Goal: Check status: Check status

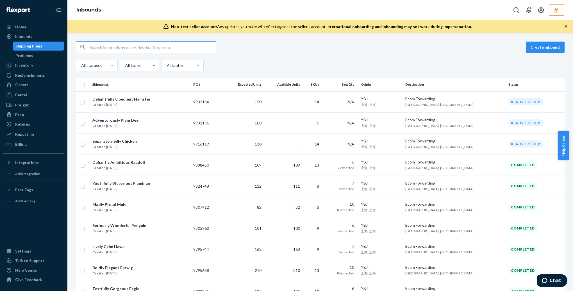
click at [558, 12] on icon "button" at bounding box center [557, 10] width 6 height 6
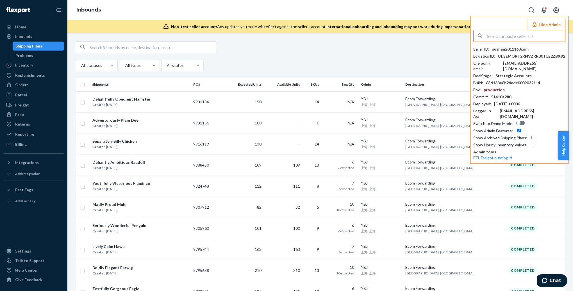
click at [495, 40] on input "text" at bounding box center [526, 35] width 78 height 11
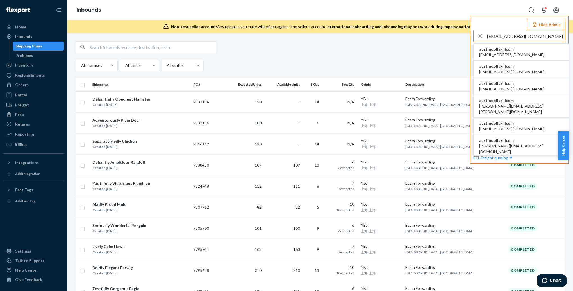
type input "austin@dollskill.com"
click at [506, 49] on span "austindollskillcom" at bounding box center [511, 49] width 65 height 6
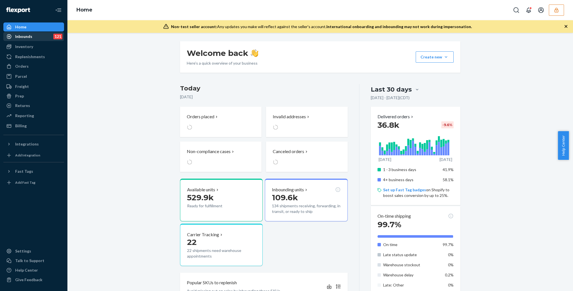
click at [24, 35] on div "Inbounds" at bounding box center [23, 37] width 17 height 6
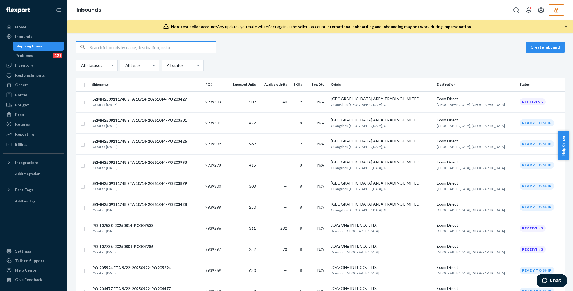
click at [103, 45] on input "text" at bounding box center [153, 47] width 126 height 11
click at [106, 48] on input "text" at bounding box center [153, 47] width 126 height 11
paste input "9861820"
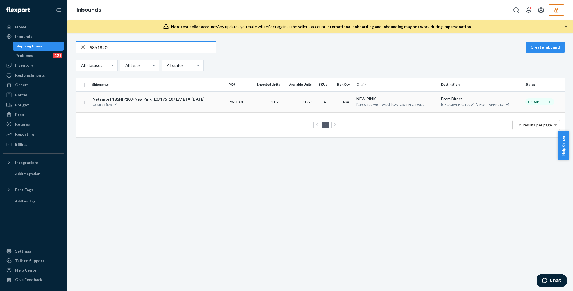
type input "9861820"
click at [115, 100] on div "Netsuite INBSHIP103-New Pink_107196_107197 ETA 7/10/25" at bounding box center [148, 99] width 112 height 6
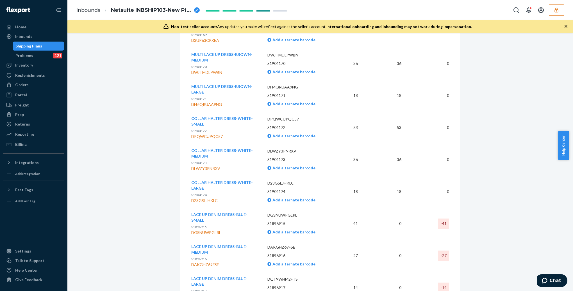
scroll to position [1208, 0]
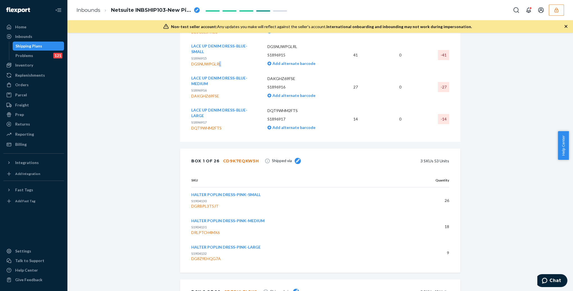
click at [217, 61] on div "DGSNUWPGLRL" at bounding box center [224, 64] width 67 height 6
click at [209, 51] on button "LACE UP DENIM DRESS-BLUE-SMALL" at bounding box center [224, 48] width 67 height 11
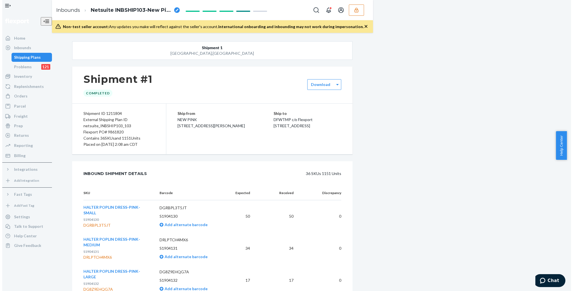
scroll to position [1067, 0]
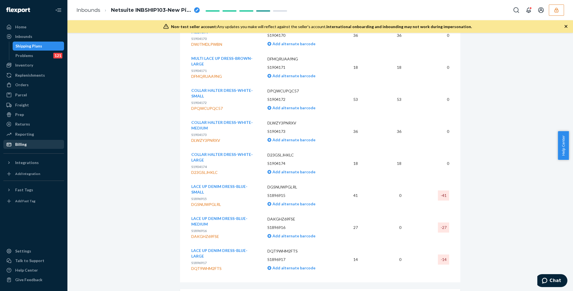
click at [40, 146] on div "Billing" at bounding box center [34, 144] width 60 height 8
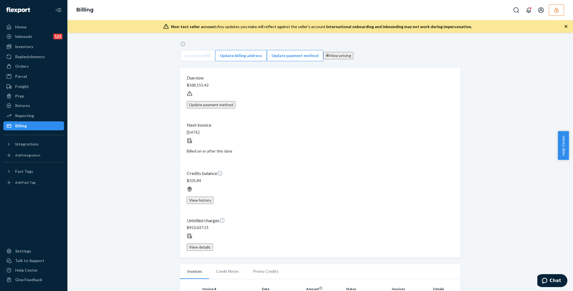
click at [559, 9] on icon "button" at bounding box center [557, 10] width 6 height 6
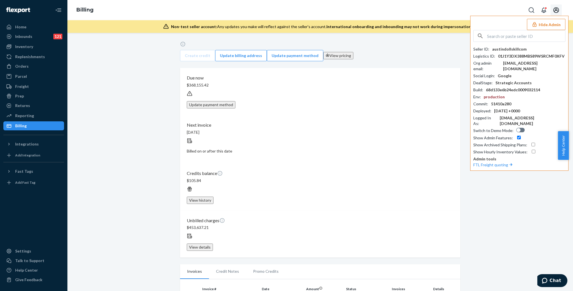
click at [556, 10] on icon "Open account menu" at bounding box center [556, 10] width 6 height 6
click at [553, 26] on button "Hide Admin" at bounding box center [546, 24] width 38 height 11
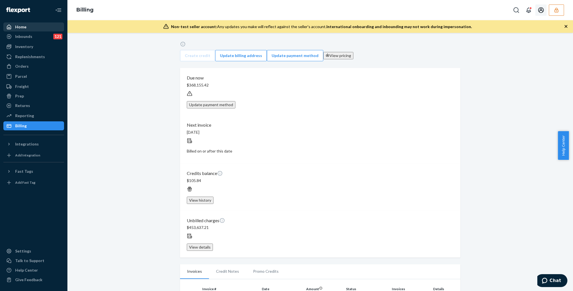
click at [25, 28] on div "Home" at bounding box center [20, 27] width 11 height 6
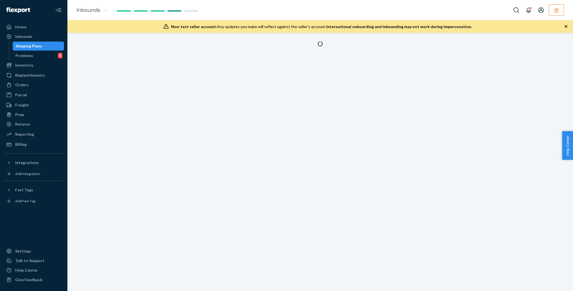
click at [560, 10] on button "button" at bounding box center [556, 9] width 15 height 11
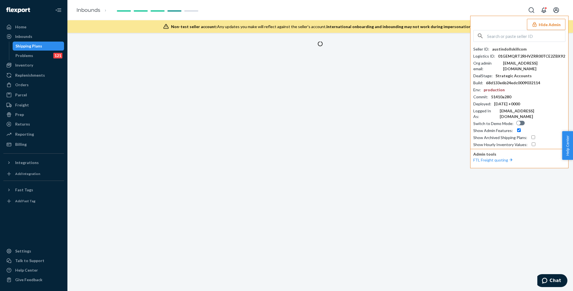
click at [512, 29] on div "Hide Admin Seller ID : austindollskillcom Logistics ID : 01GEMQRT2RHVZRR00TCE2Z…" at bounding box center [519, 92] width 98 height 153
click at [501, 35] on input "text" at bounding box center [526, 35] width 78 height 11
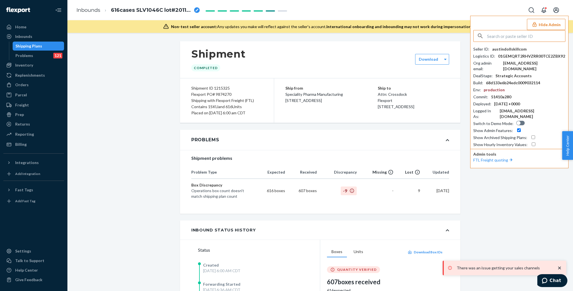
click at [521, 37] on input "text" at bounding box center [526, 35] width 78 height 11
paste input "sushan2011163com"
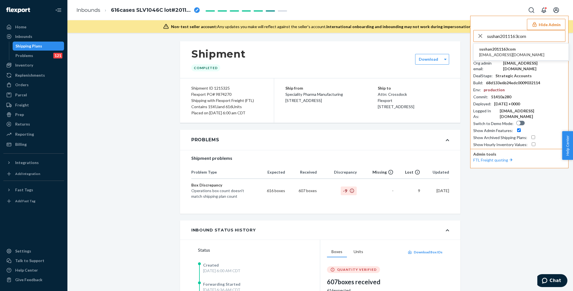
type input "sushan2011163com"
click at [493, 52] on span "[EMAIL_ADDRESS][DOMAIN_NAME]" at bounding box center [511, 55] width 65 height 6
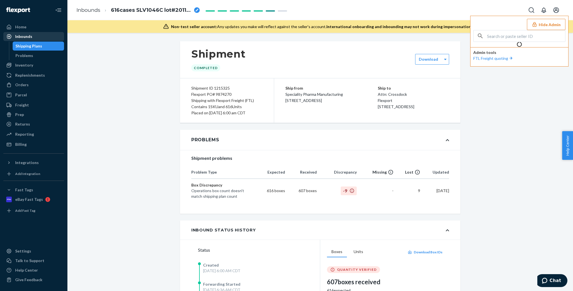
click at [42, 35] on div "Inbounds" at bounding box center [34, 37] width 60 height 8
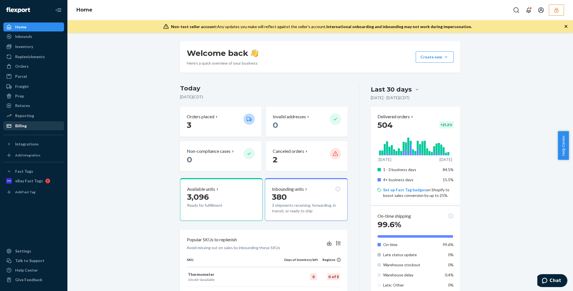
click at [25, 125] on div "Billing" at bounding box center [21, 126] width 12 height 6
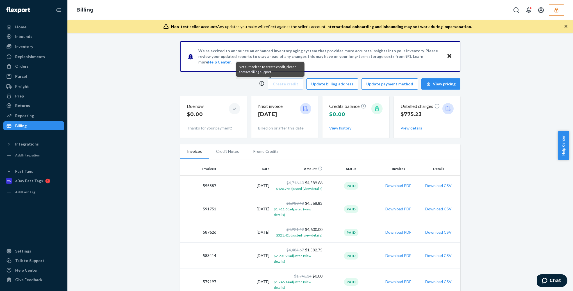
click at [265, 83] on icon at bounding box center [262, 84] width 6 height 6
click at [265, 84] on icon at bounding box center [262, 84] width 6 height 6
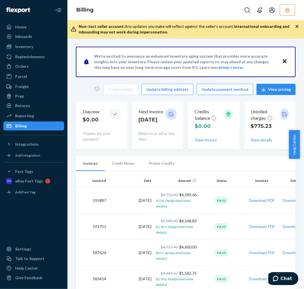
click at [289, 12] on icon "button" at bounding box center [287, 10] width 4 height 5
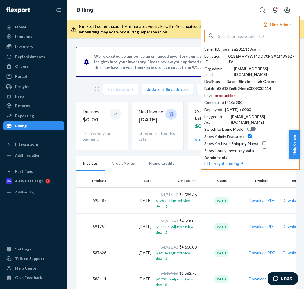
click at [261, 36] on input "text" at bounding box center [257, 35] width 78 height 11
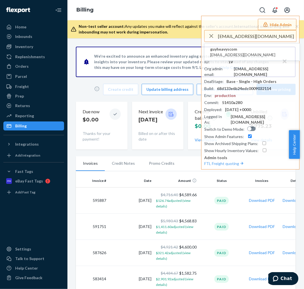
type input "operations@heavys.com"
click at [222, 48] on span "guyheavyscom" at bounding box center [242, 49] width 65 height 6
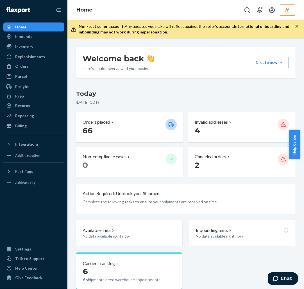
drag, startPoint x: 22, startPoint y: 35, endPoint x: 72, endPoint y: 24, distance: 50.9
click at [23, 35] on div "Inbounds" at bounding box center [23, 37] width 17 height 6
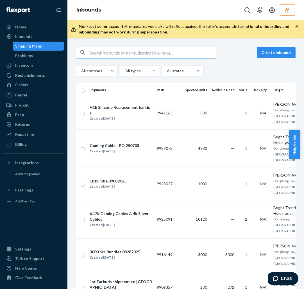
click at [95, 54] on input "text" at bounding box center [153, 52] width 126 height 11
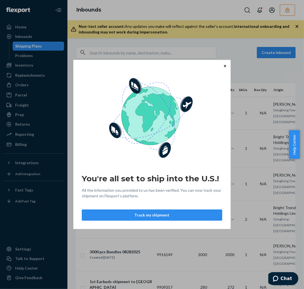
click at [223, 64] on button "Close" at bounding box center [225, 66] width 6 height 6
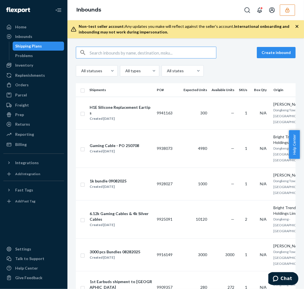
drag, startPoint x: 99, startPoint y: 46, endPoint x: 98, endPoint y: 49, distance: 3.7
click at [98, 46] on div "Create inbound All statuses All types All states Shipments PO# Expected Units A…" at bounding box center [185, 163] width 237 height 251
click at [98, 50] on input "text" at bounding box center [153, 52] width 126 height 11
paste input "9750327"
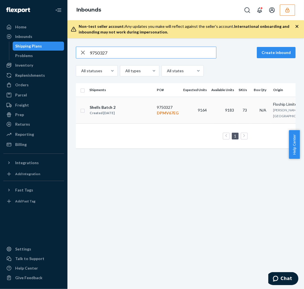
type input "9750327"
click at [106, 104] on div "Shells Batch 2" at bounding box center [103, 107] width 26 height 6
